Goal: Task Accomplishment & Management: Manage account settings

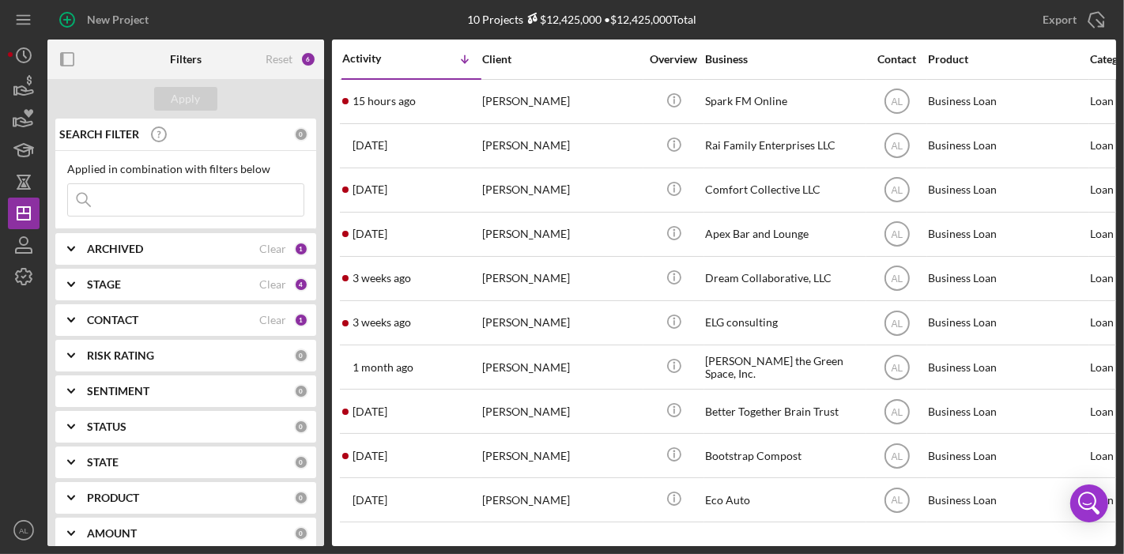
click at [228, 284] on div "STAGE" at bounding box center [173, 284] width 172 height 13
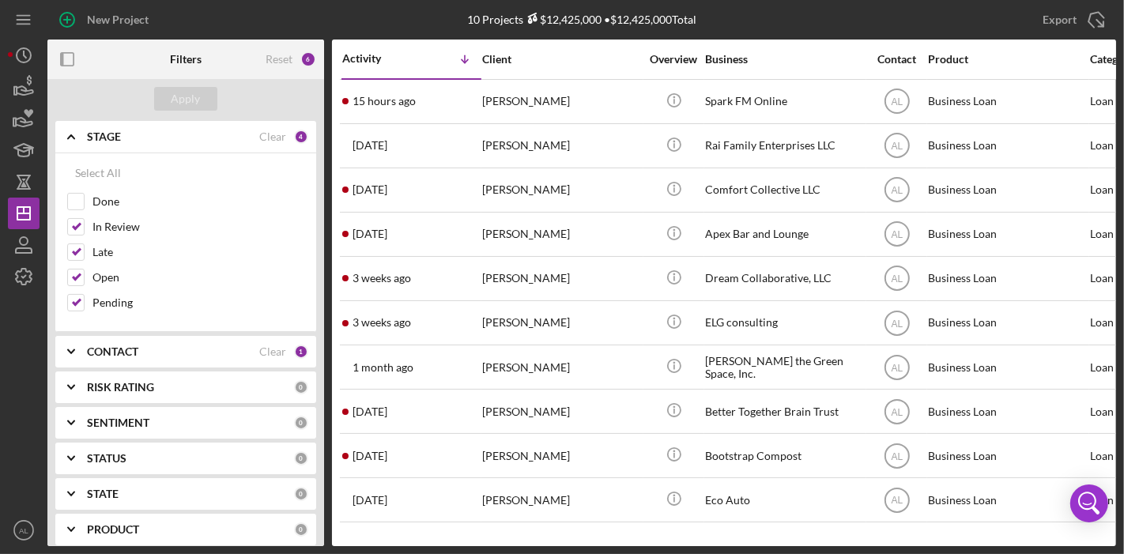
scroll to position [150, 0]
click at [230, 348] on div "CONTACT" at bounding box center [173, 349] width 172 height 13
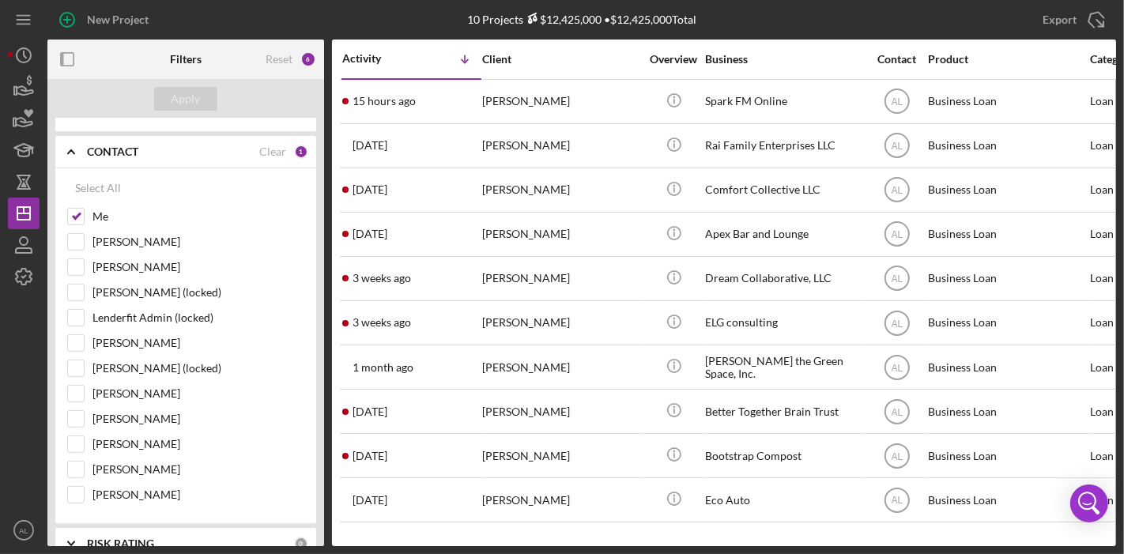
scroll to position [349, 0]
click at [70, 386] on input "[PERSON_NAME]" at bounding box center [76, 392] width 16 height 16
checkbox input "true"
click at [75, 212] on input "Me" at bounding box center [76, 215] width 16 height 16
checkbox input "false"
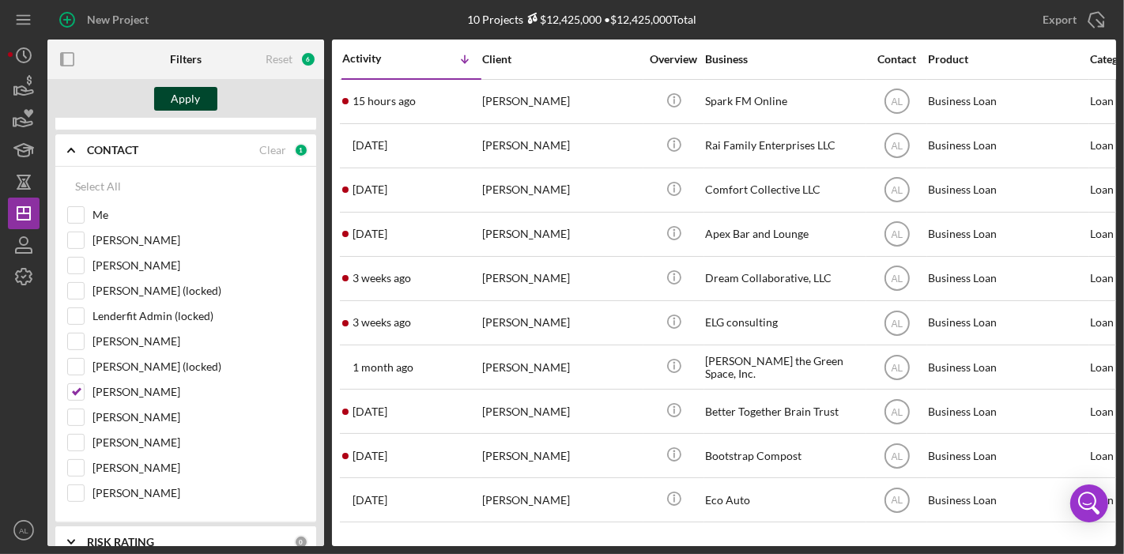
click at [175, 107] on div "Apply" at bounding box center [185, 99] width 29 height 24
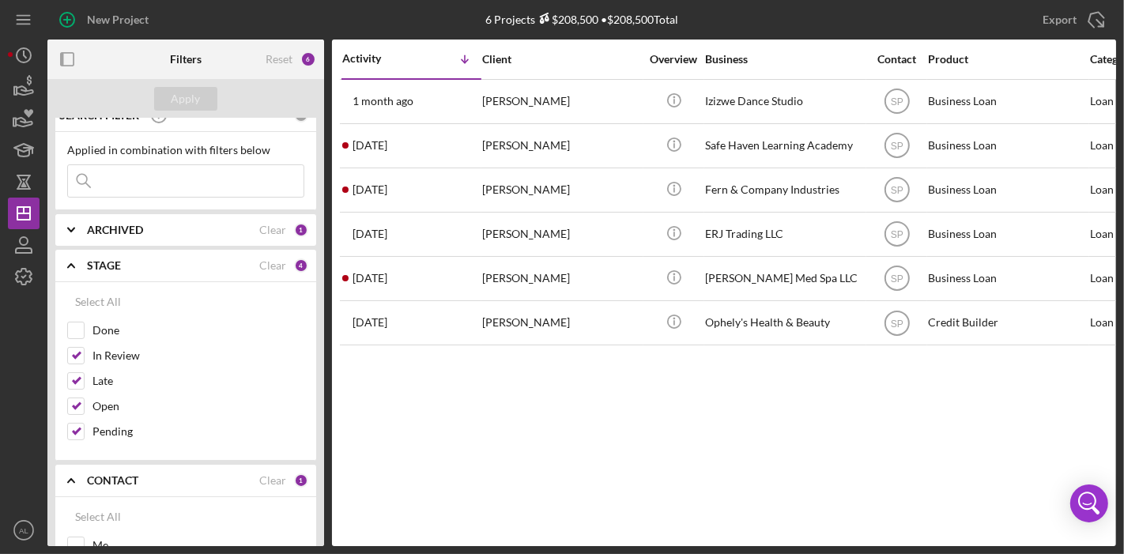
scroll to position [2, 0]
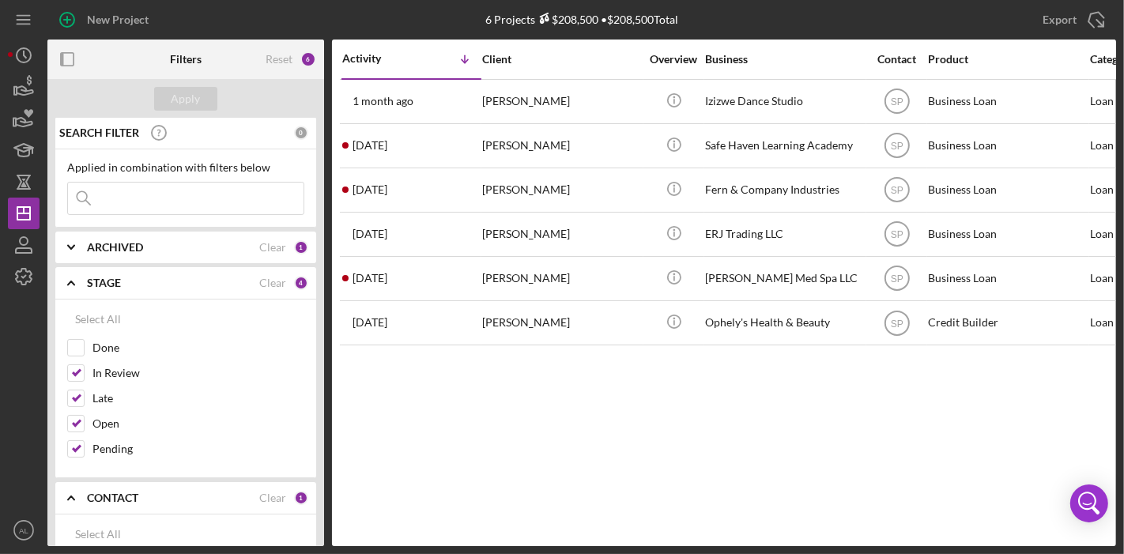
click at [224, 250] on div "ARCHIVED" at bounding box center [173, 247] width 172 height 13
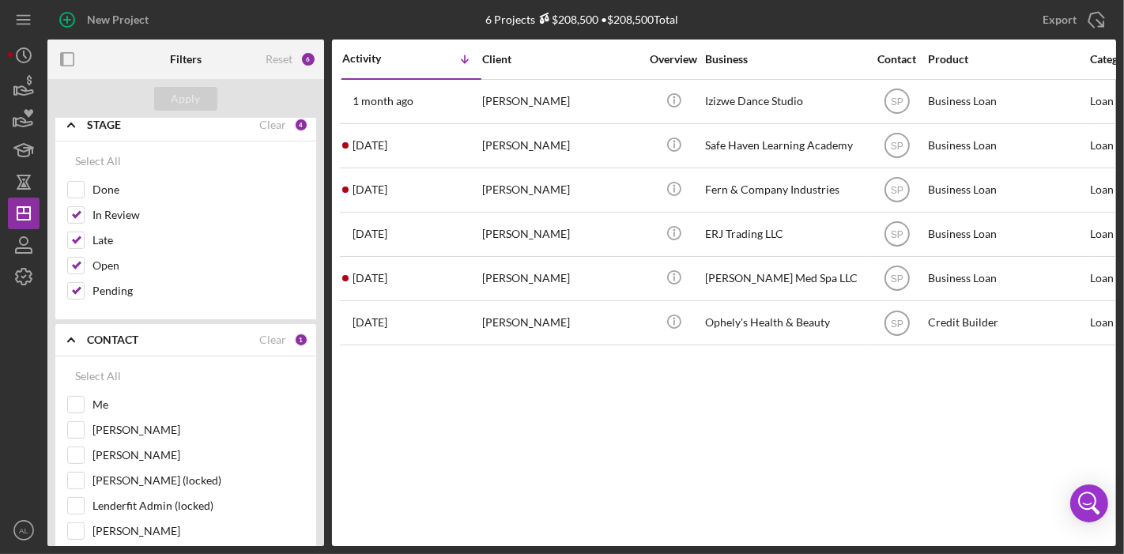
scroll to position [262, 0]
click at [69, 193] on input "Done" at bounding box center [76, 191] width 16 height 16
checkbox input "true"
click at [197, 105] on div "Apply" at bounding box center [185, 99] width 29 height 24
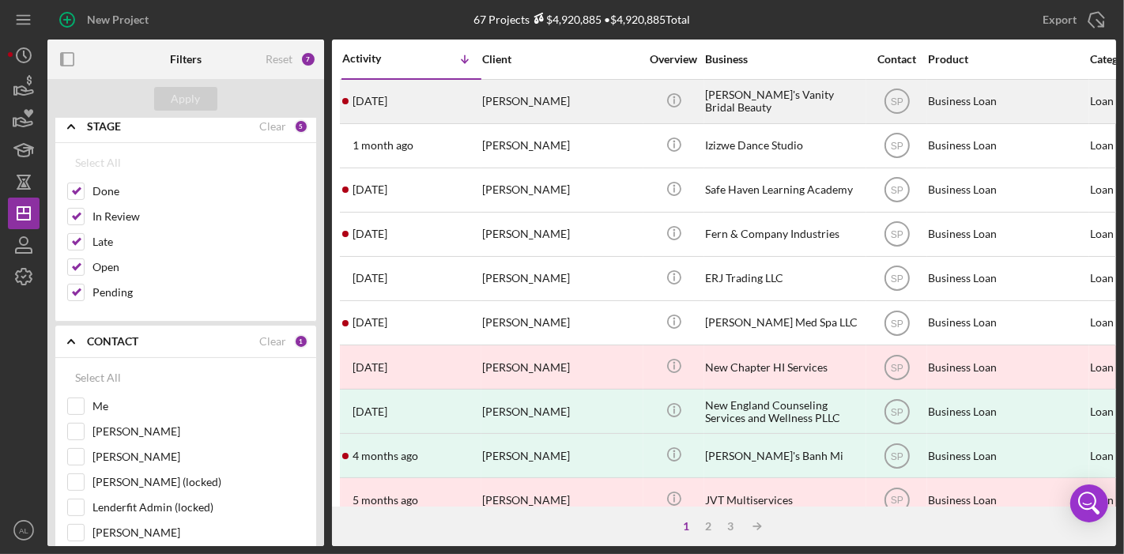
click at [807, 111] on div "[PERSON_NAME]'s Vanity Bridal Beauty" at bounding box center [784, 102] width 158 height 42
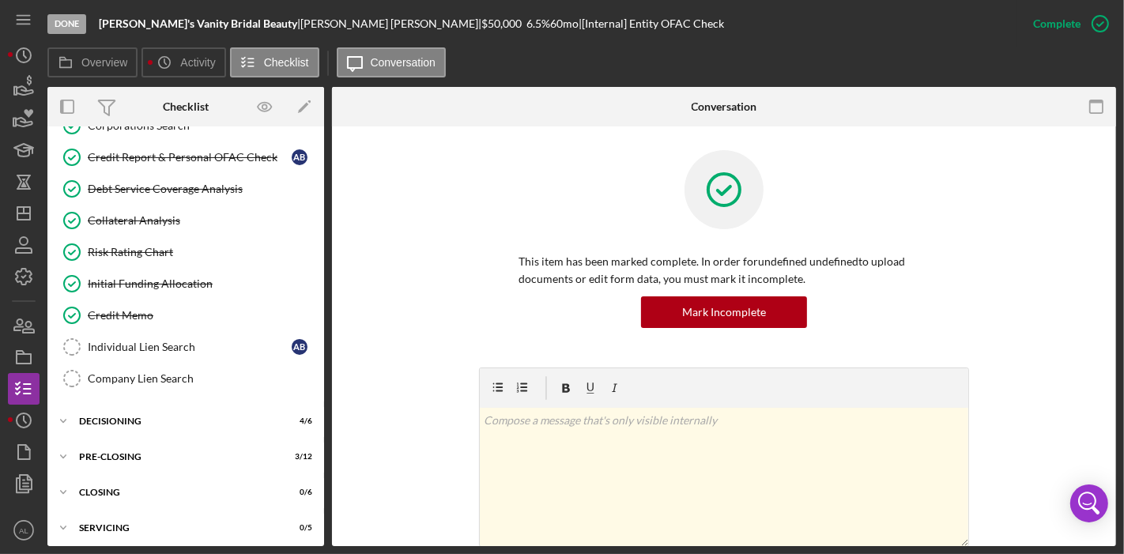
scroll to position [156, 0]
click at [152, 420] on div "Decisioning" at bounding box center [191, 420] width 225 height 9
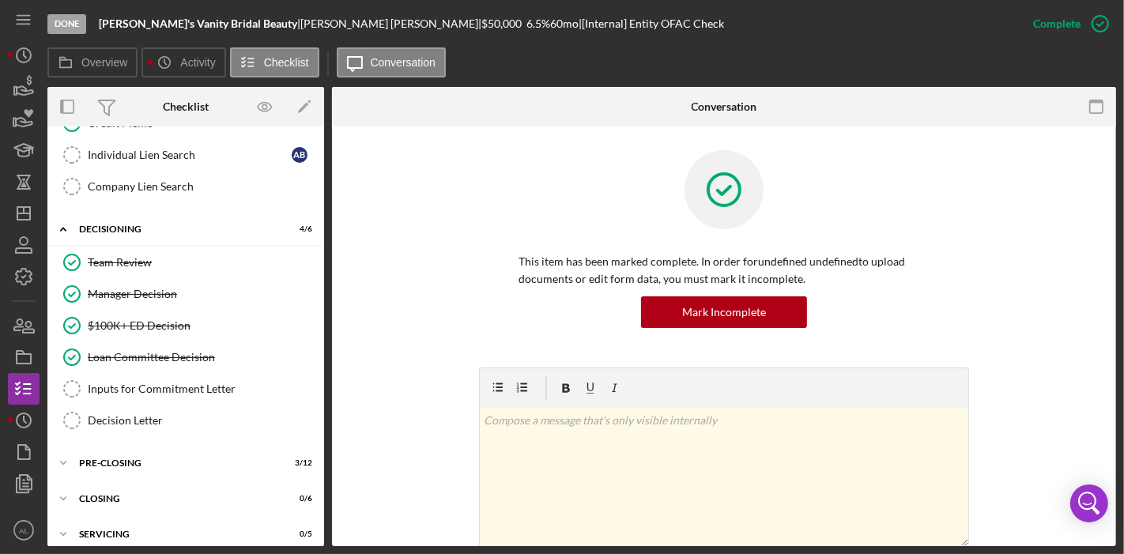
scroll to position [352, 0]
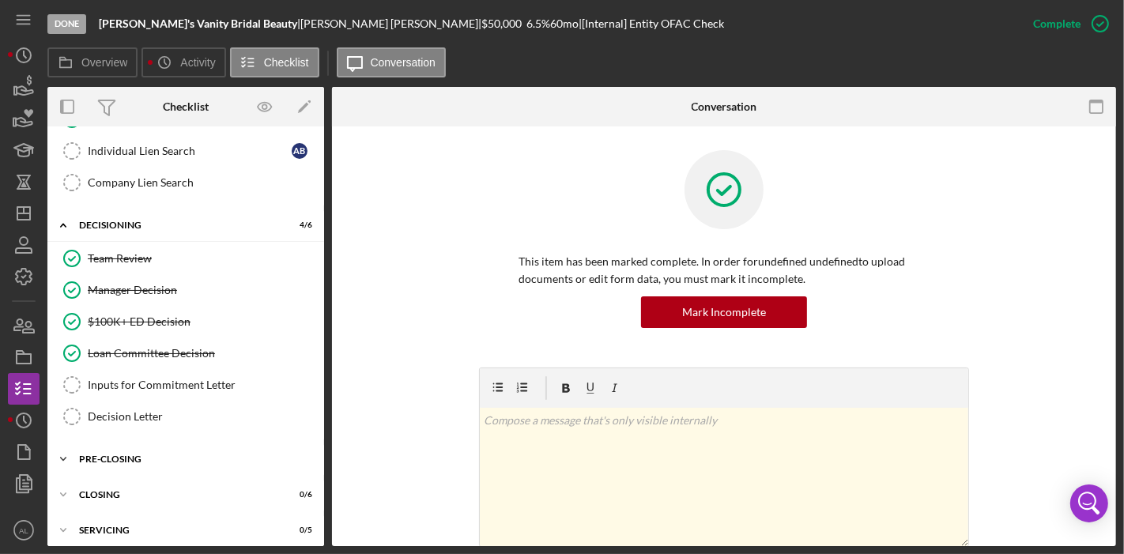
click at [198, 459] on div "Icon/Expander Pre-Closing 3 / 12" at bounding box center [185, 459] width 277 height 32
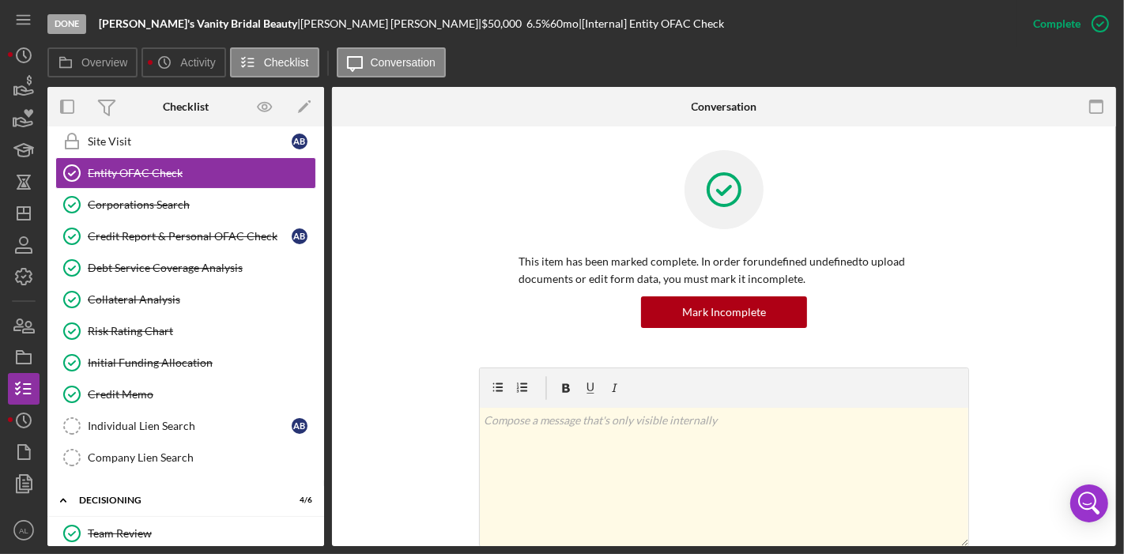
scroll to position [0, 0]
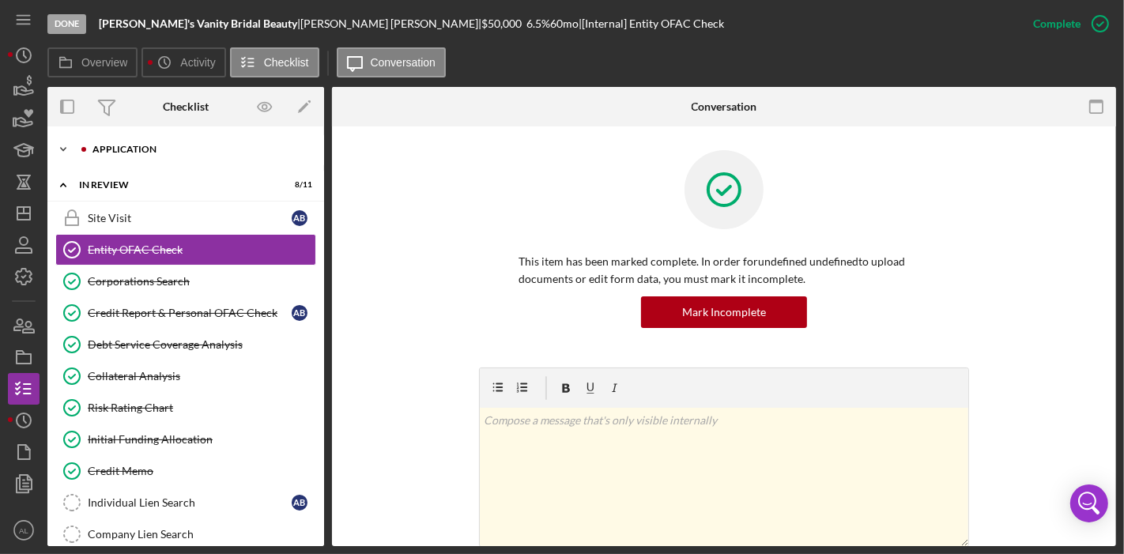
click at [244, 152] on div "Application" at bounding box center [198, 149] width 212 height 9
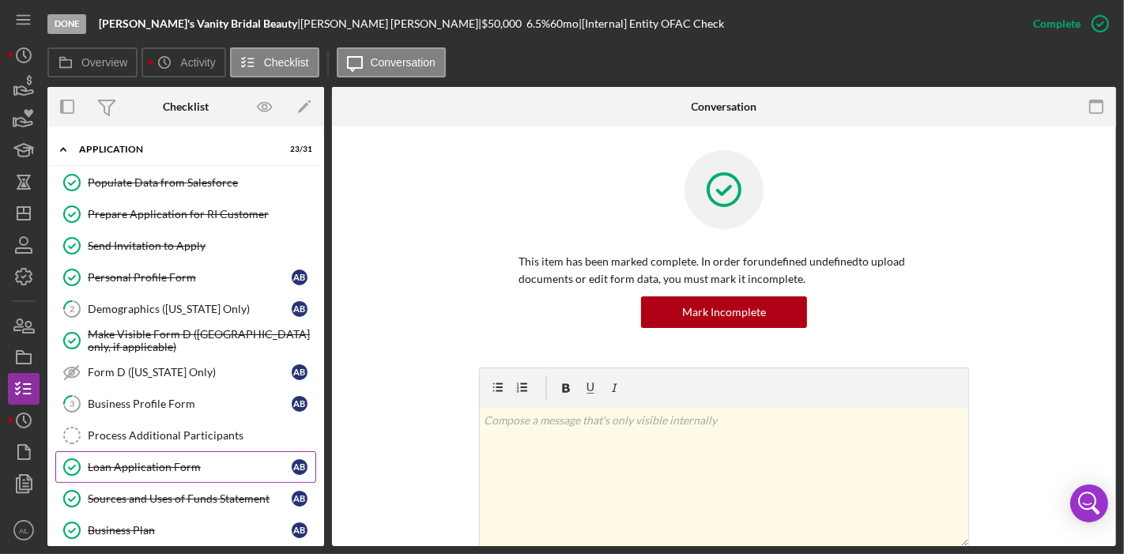
click at [182, 461] on div "Loan Application Form" at bounding box center [190, 467] width 204 height 13
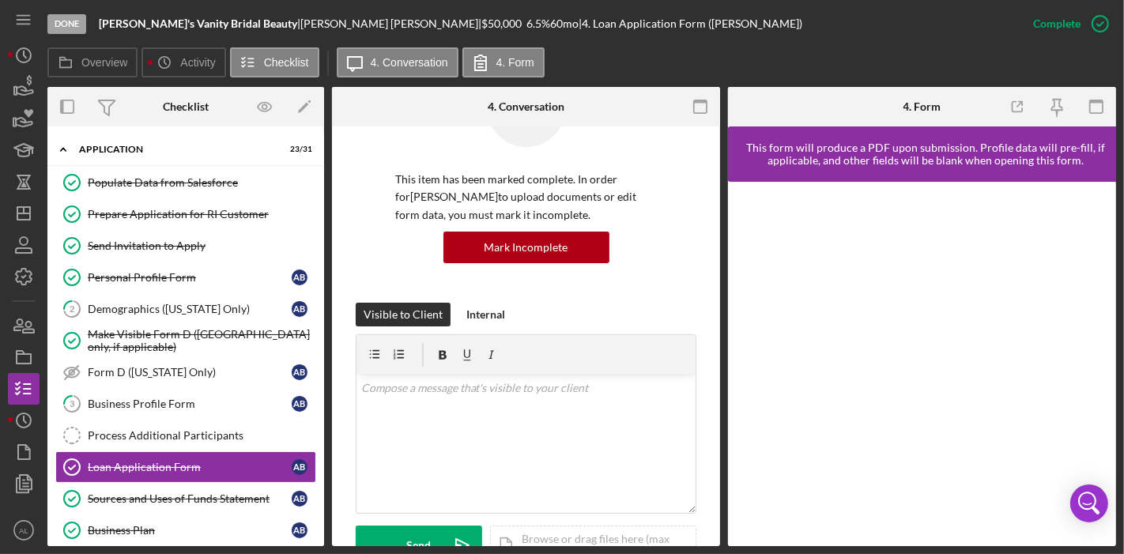
scroll to position [85, 0]
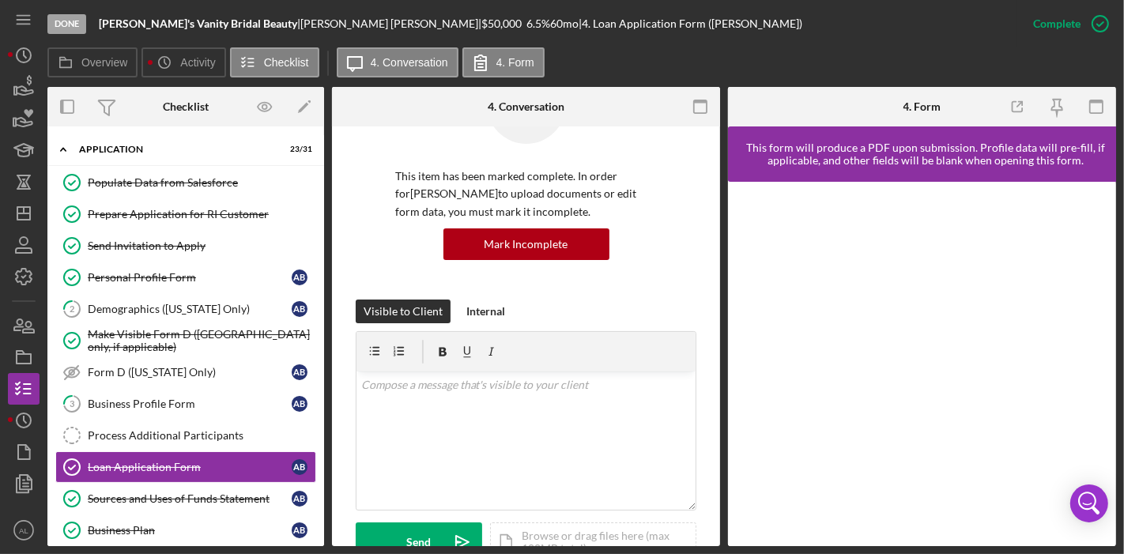
drag, startPoint x: 323, startPoint y: 182, endPoint x: 322, endPoint y: 205, distance: 22.9
click at [322, 205] on div "Icon/Expander Application 23 / 31 Populate Data from Salesforce Populate Data f…" at bounding box center [185, 336] width 277 height 420
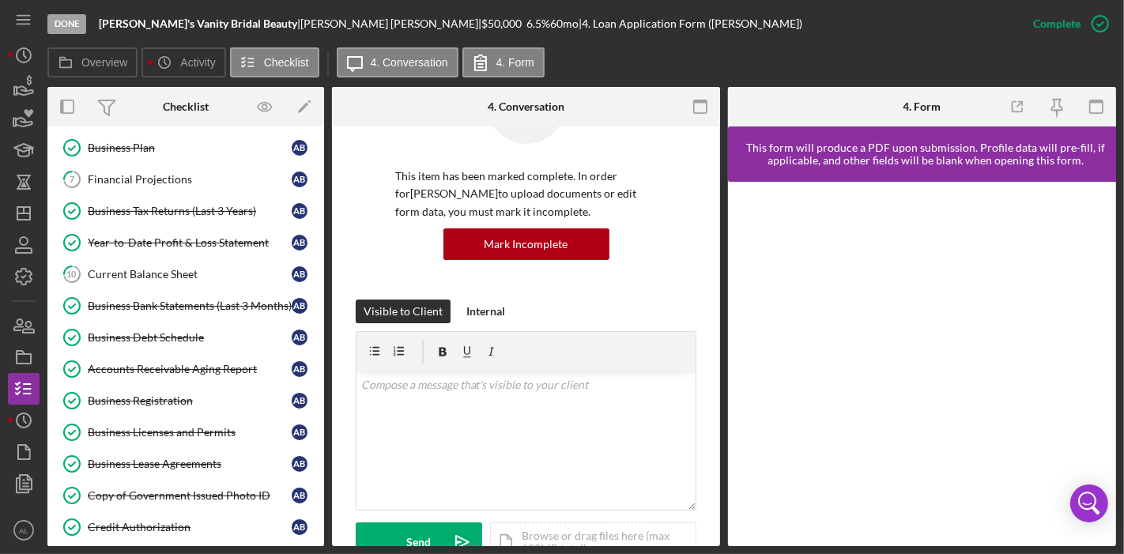
scroll to position [386, 0]
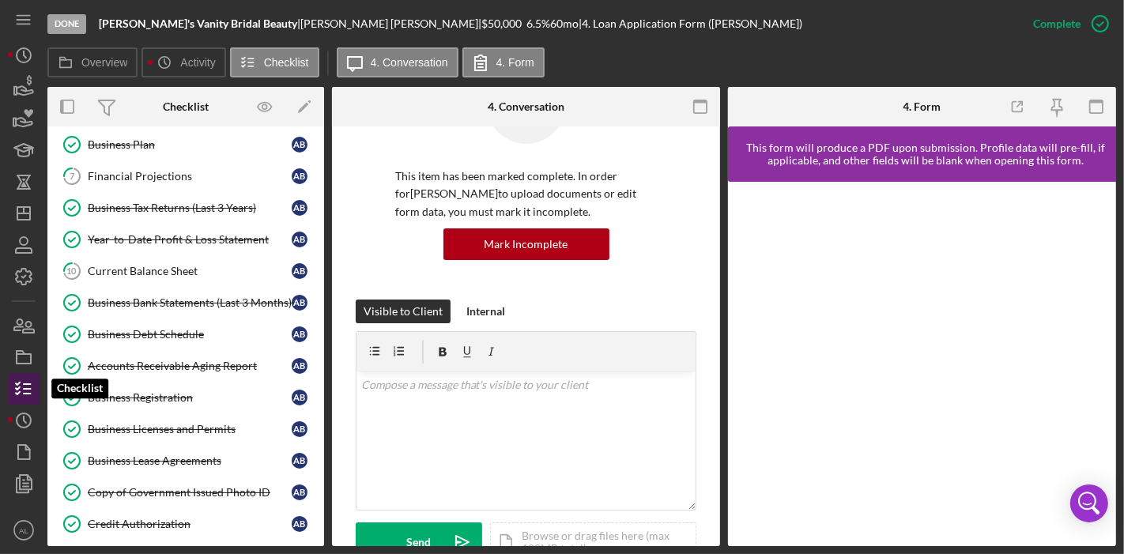
click at [32, 393] on icon "button" at bounding box center [24, 389] width 40 height 40
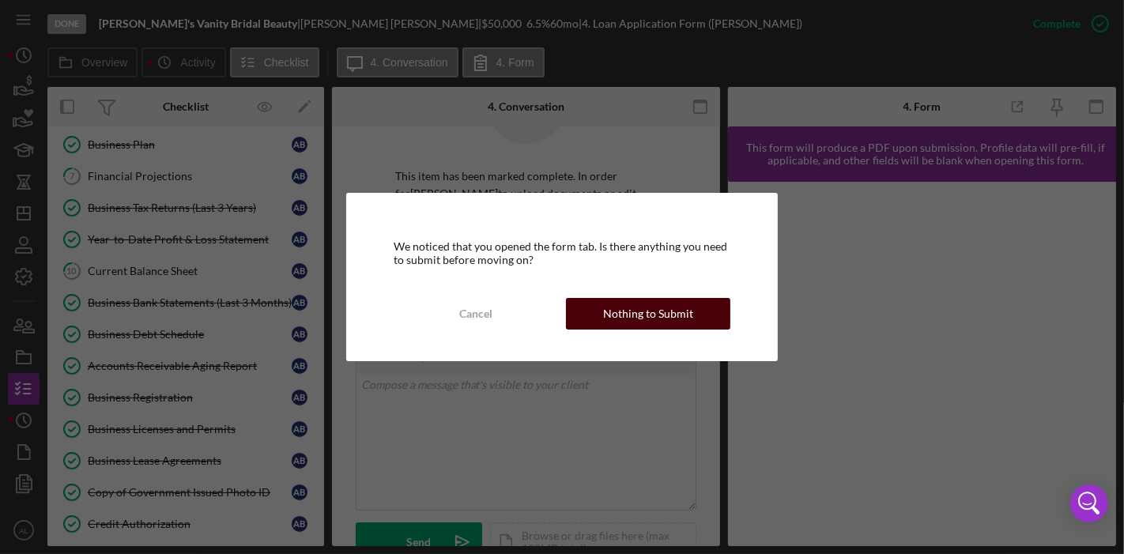
click at [635, 322] on div "Nothing to Submit" at bounding box center [648, 314] width 90 height 32
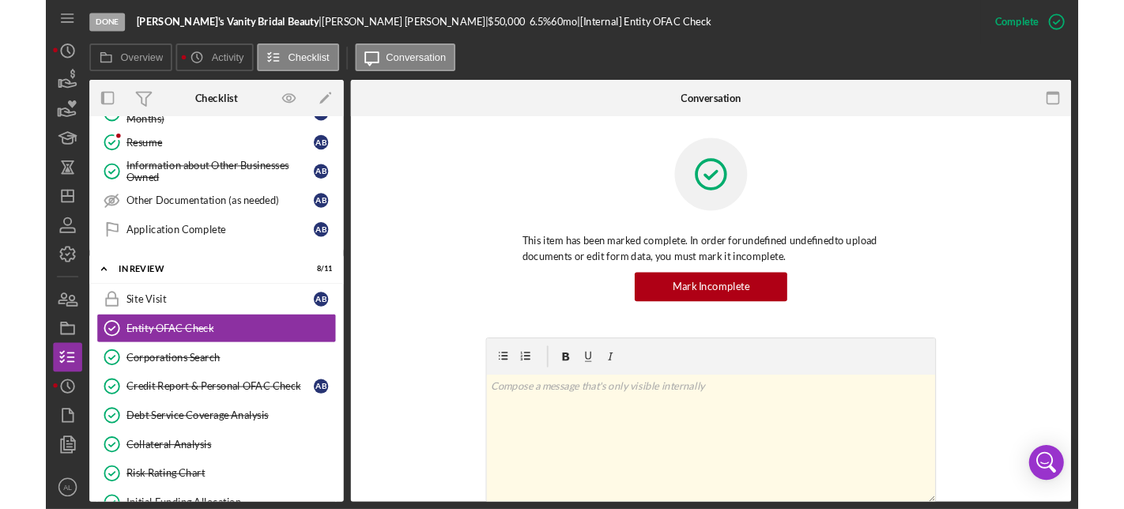
scroll to position [887, 0]
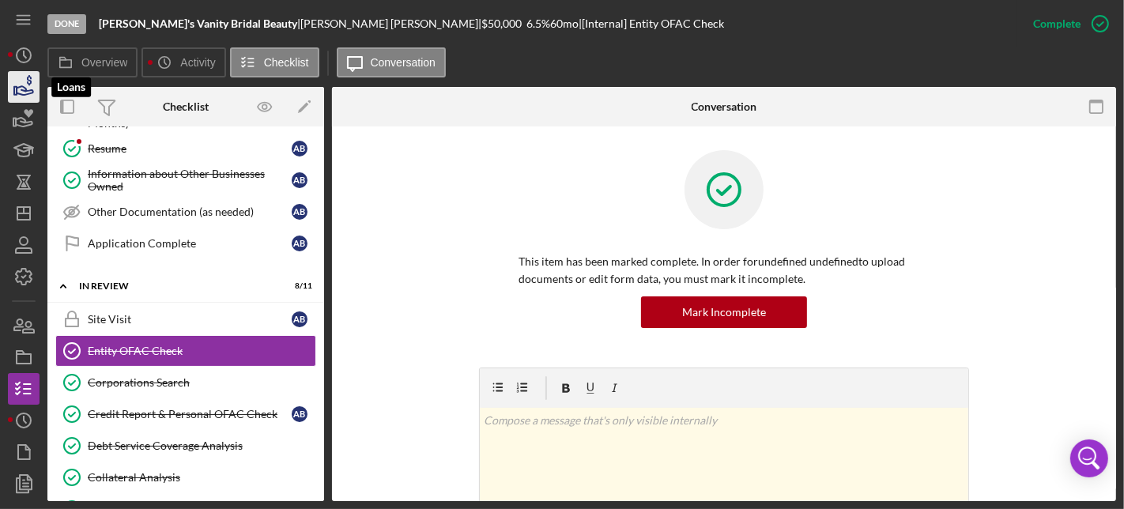
click at [22, 82] on icon "button" at bounding box center [24, 87] width 40 height 40
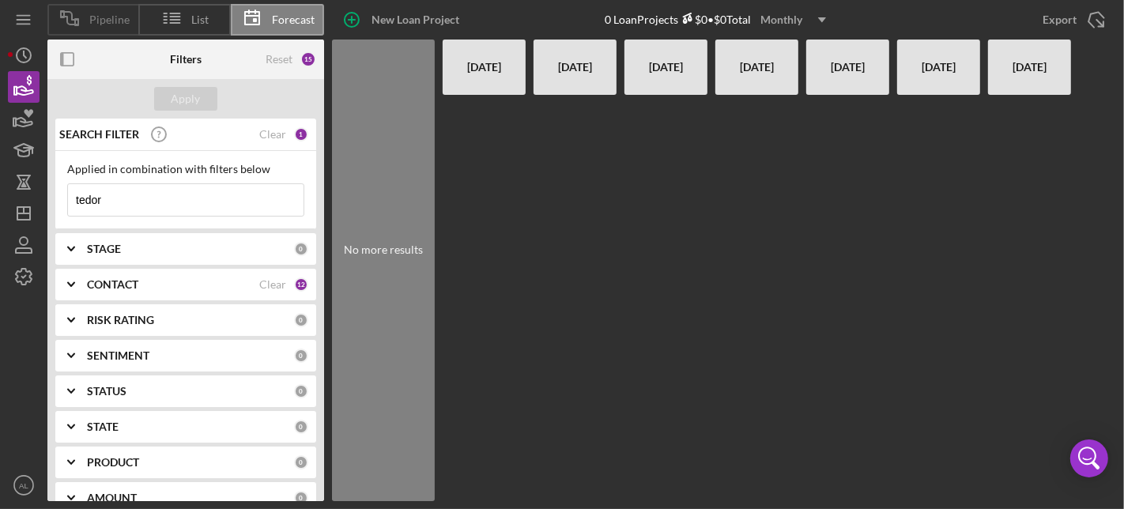
click at [97, 27] on div "Pipeline" at bounding box center [92, 20] width 91 height 32
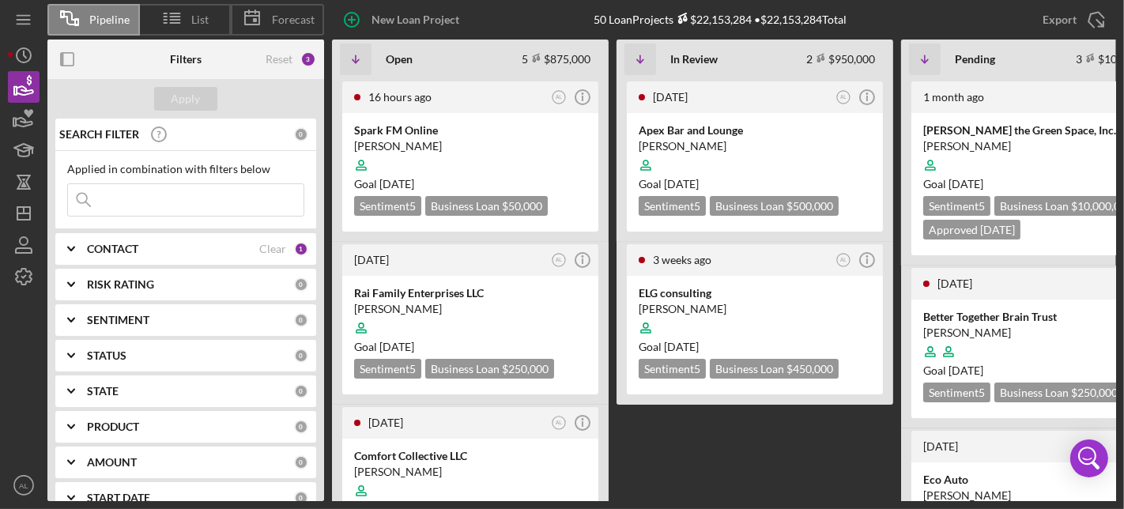
click at [181, 254] on div "CONTACT Clear 1" at bounding box center [197, 249] width 221 height 32
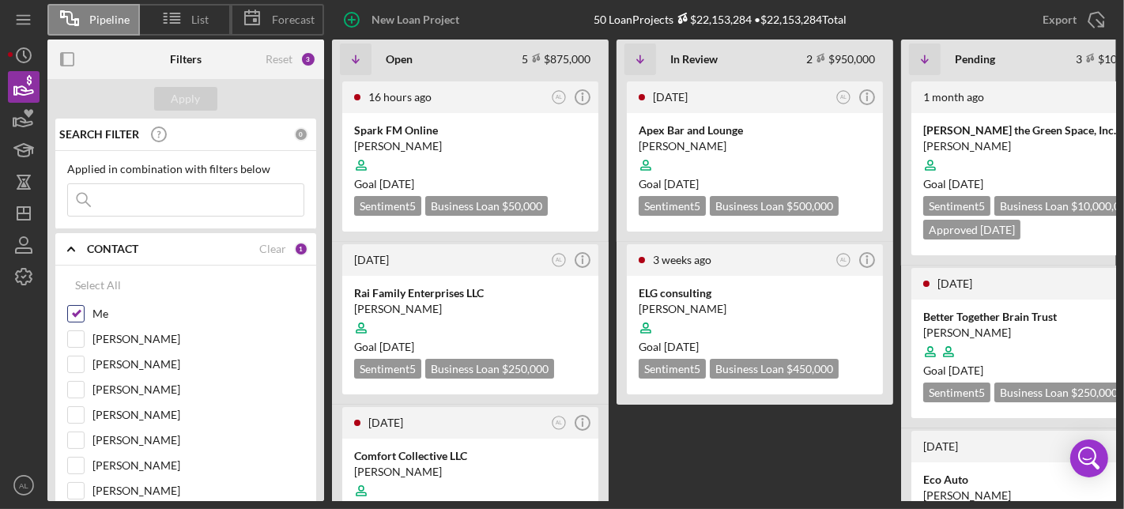
click at [72, 309] on input "Me" at bounding box center [76, 314] width 16 height 16
checkbox input "false"
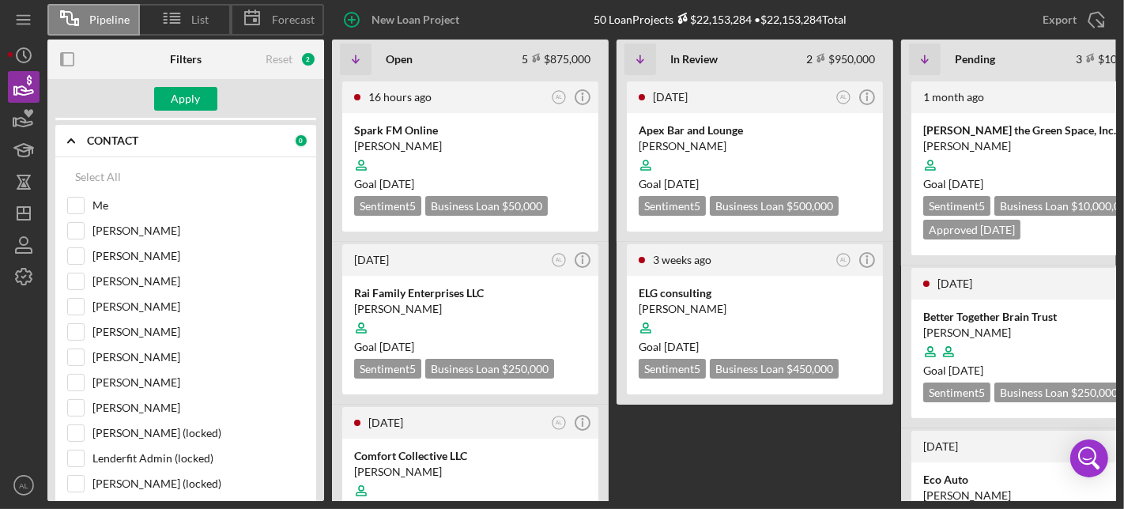
scroll to position [117, 0]
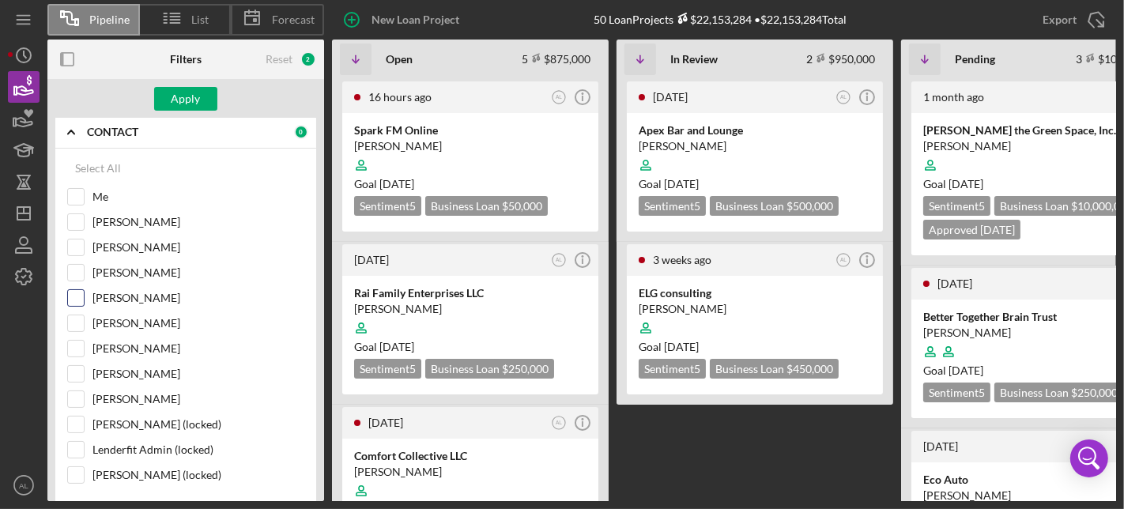
click at [75, 290] on input "[PERSON_NAME]" at bounding box center [76, 298] width 16 height 16
checkbox input "true"
click at [183, 104] on div "Apply" at bounding box center [185, 99] width 29 height 24
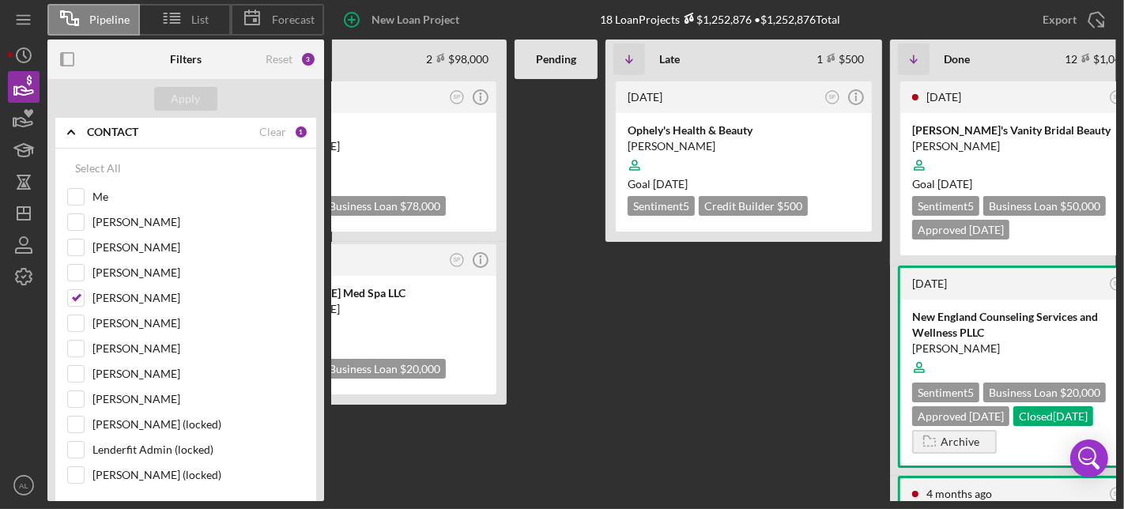
scroll to position [0, 444]
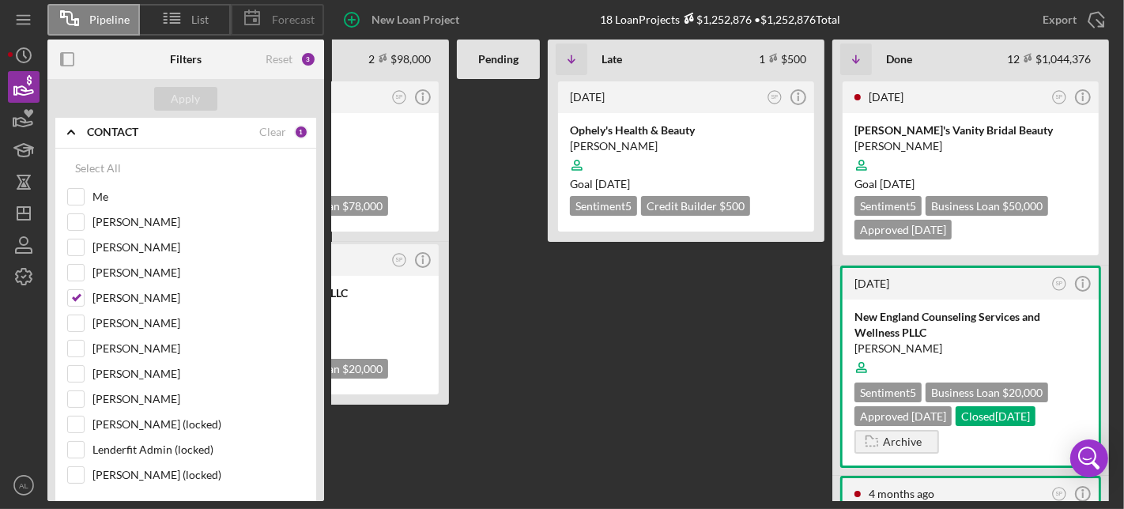
click at [291, 21] on span "Forecast" at bounding box center [293, 19] width 43 height 13
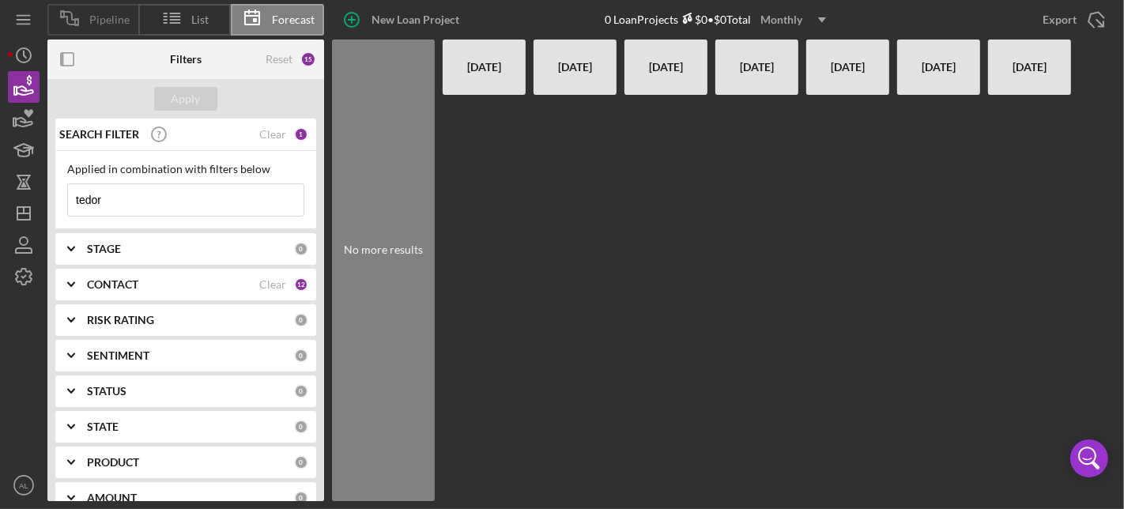
click at [104, 24] on span "Pipeline" at bounding box center [109, 19] width 40 height 13
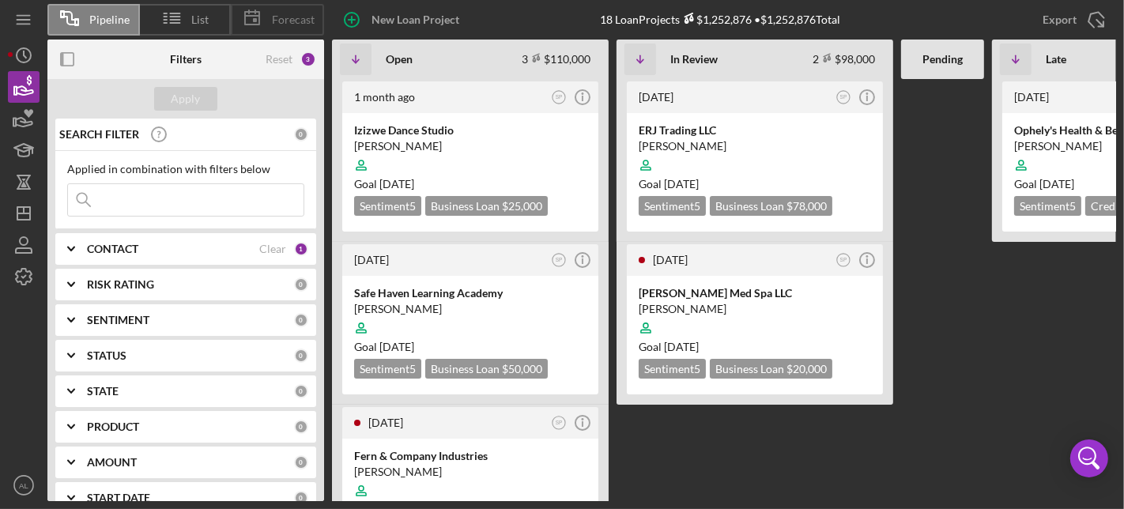
click at [272, 24] on span "Forecast" at bounding box center [293, 19] width 43 height 13
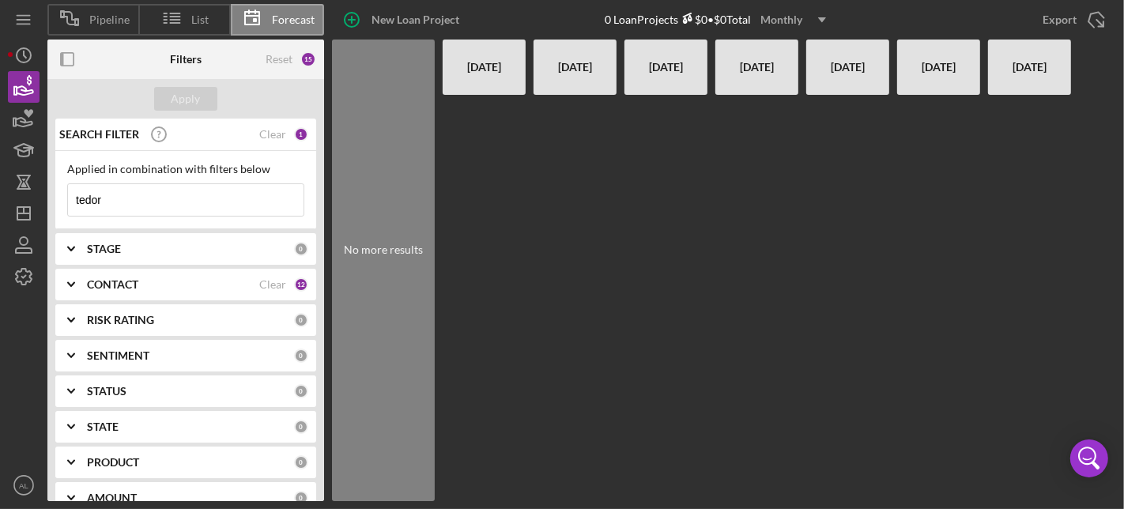
click at [390, 257] on div "No more results" at bounding box center [383, 270] width 103 height 461
click at [104, 24] on span "Pipeline" at bounding box center [109, 19] width 40 height 13
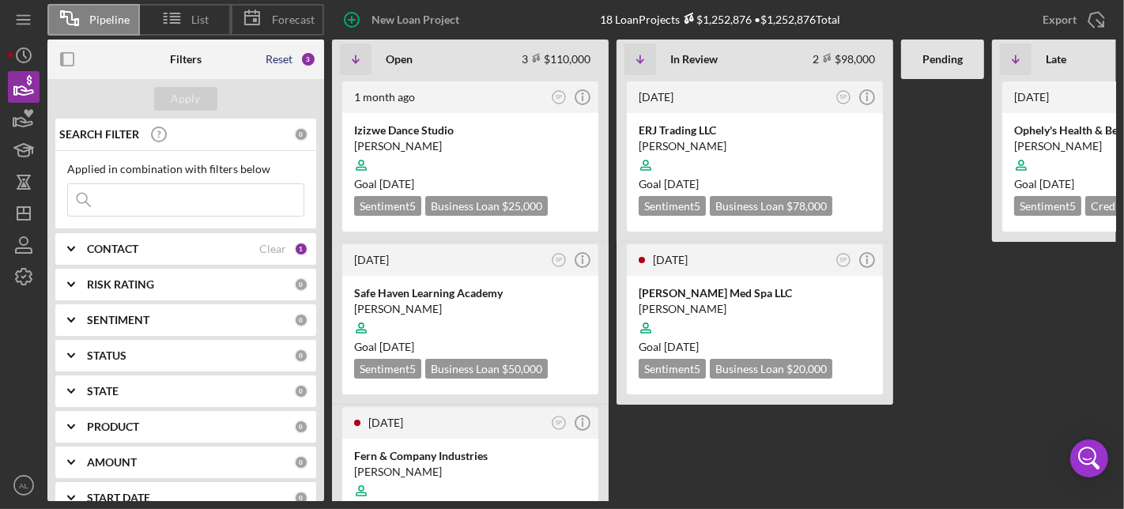
click at [277, 62] on div "Reset" at bounding box center [278, 59] width 27 height 13
click at [194, 103] on div "Apply" at bounding box center [185, 99] width 29 height 24
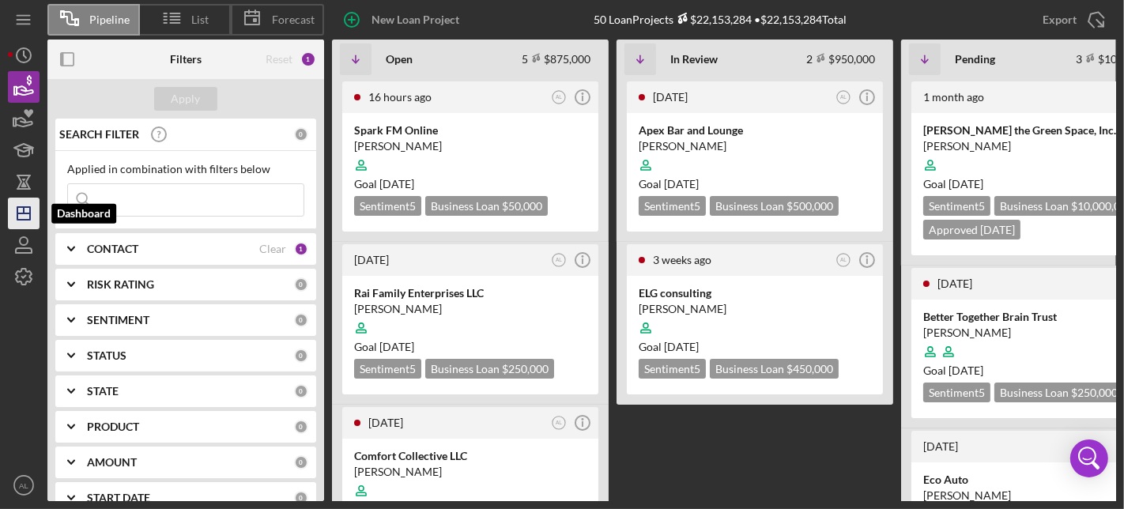
click at [33, 213] on icon "Icon/Dashboard" at bounding box center [24, 214] width 40 height 40
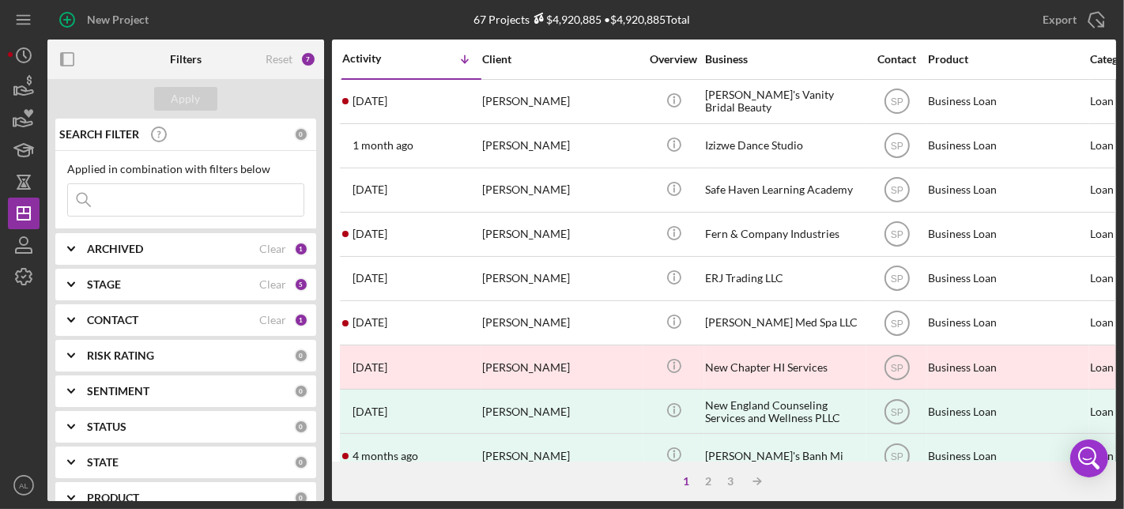
click at [196, 314] on div "CONTACT" at bounding box center [173, 320] width 172 height 13
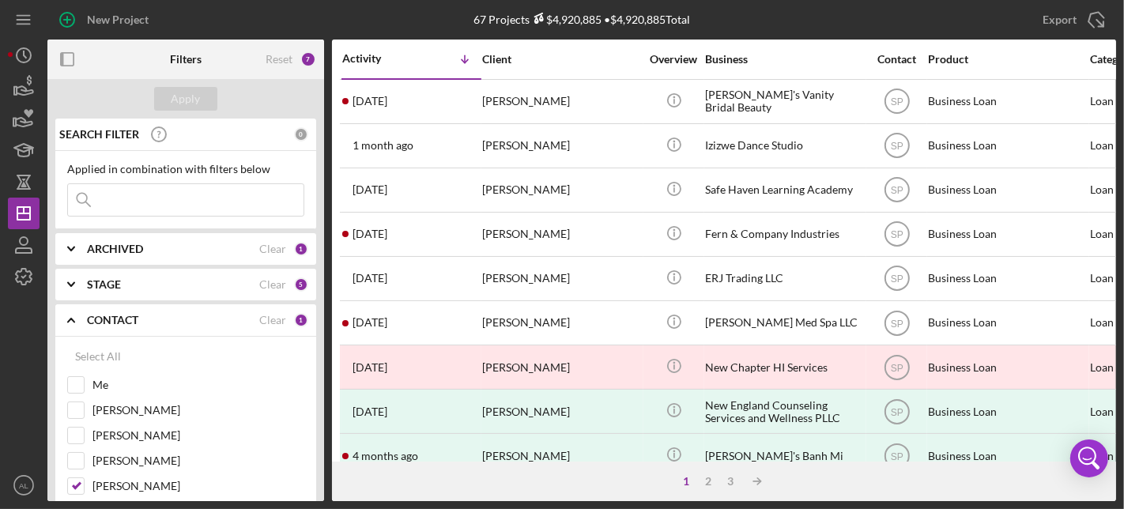
click at [207, 250] on div "ARCHIVED" at bounding box center [173, 249] width 172 height 13
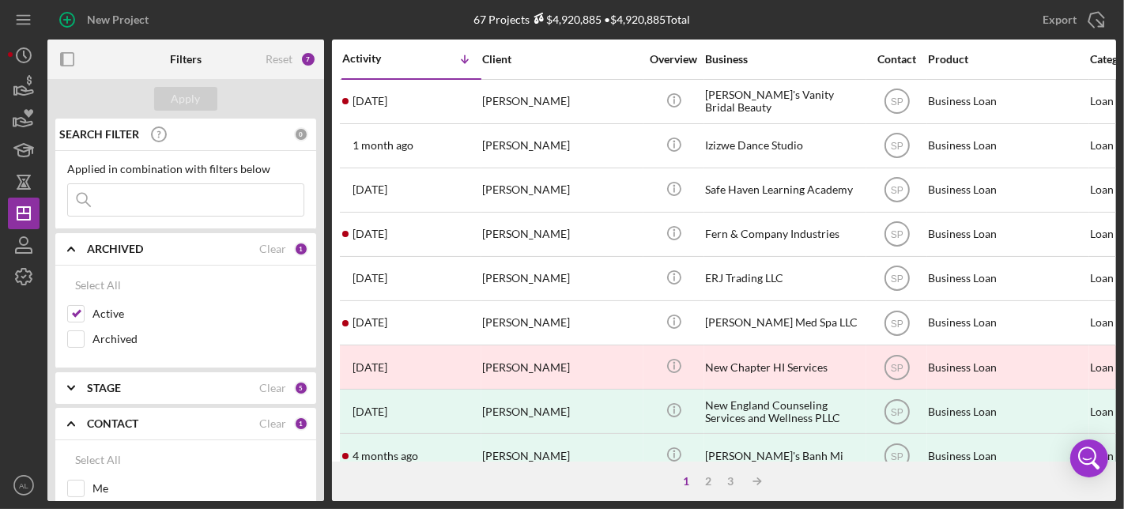
click at [166, 387] on div "STAGE" at bounding box center [173, 388] width 172 height 13
click at [77, 451] on input "Done" at bounding box center [76, 453] width 16 height 16
checkbox input "false"
click at [186, 107] on div "Apply" at bounding box center [185, 99] width 29 height 24
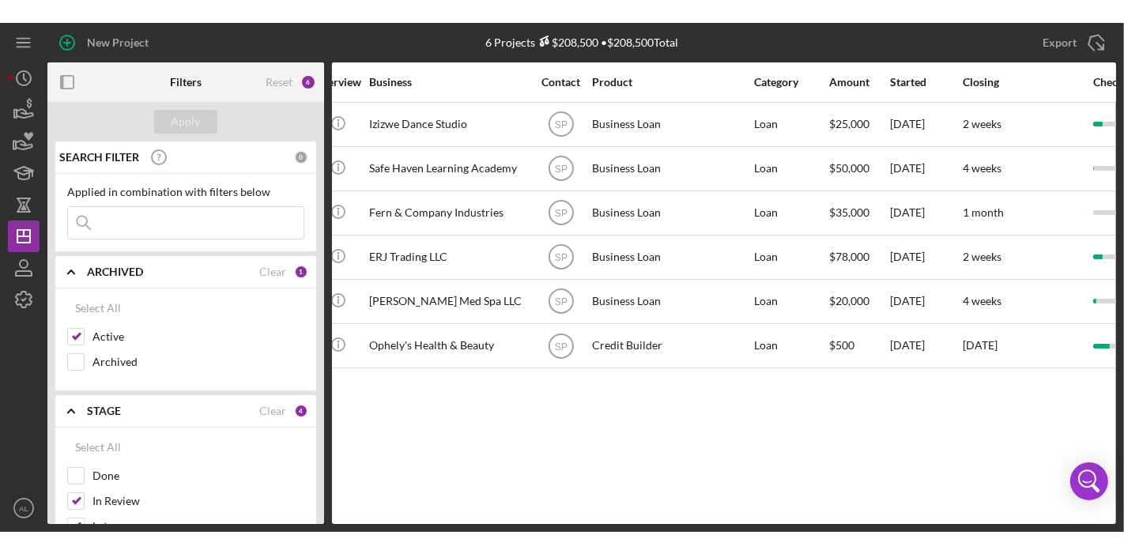
scroll to position [0, 303]
